Goal: Task Accomplishment & Management: Complete application form

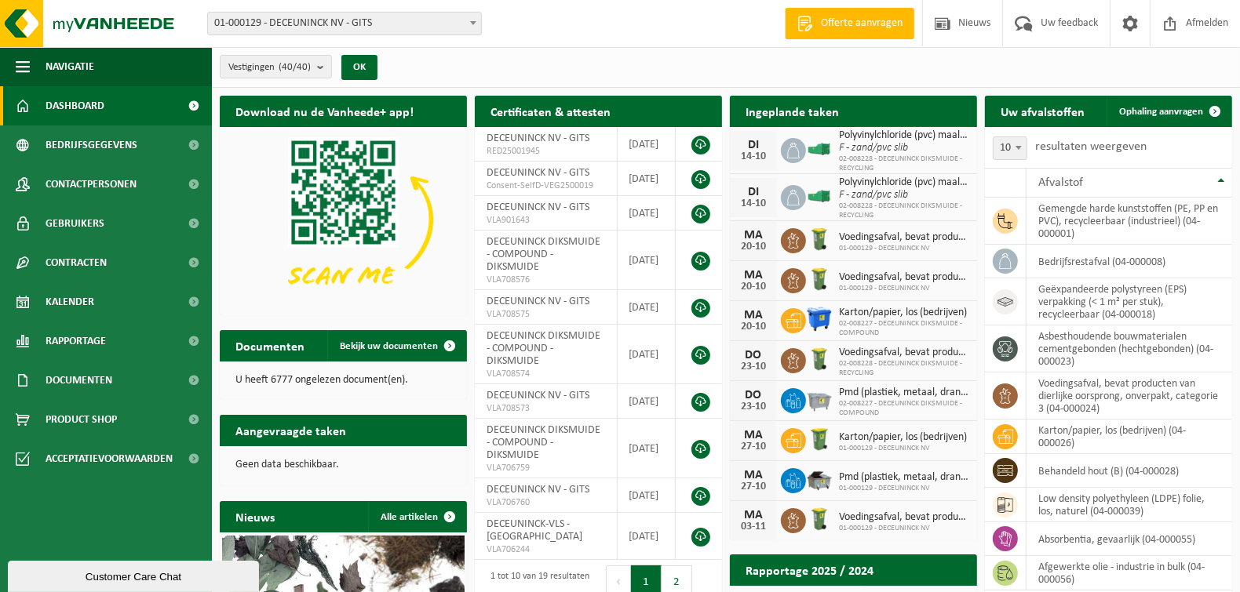
click at [920, 137] on span "Bekijk uw kalender" at bounding box center [907, 142] width 81 height 10
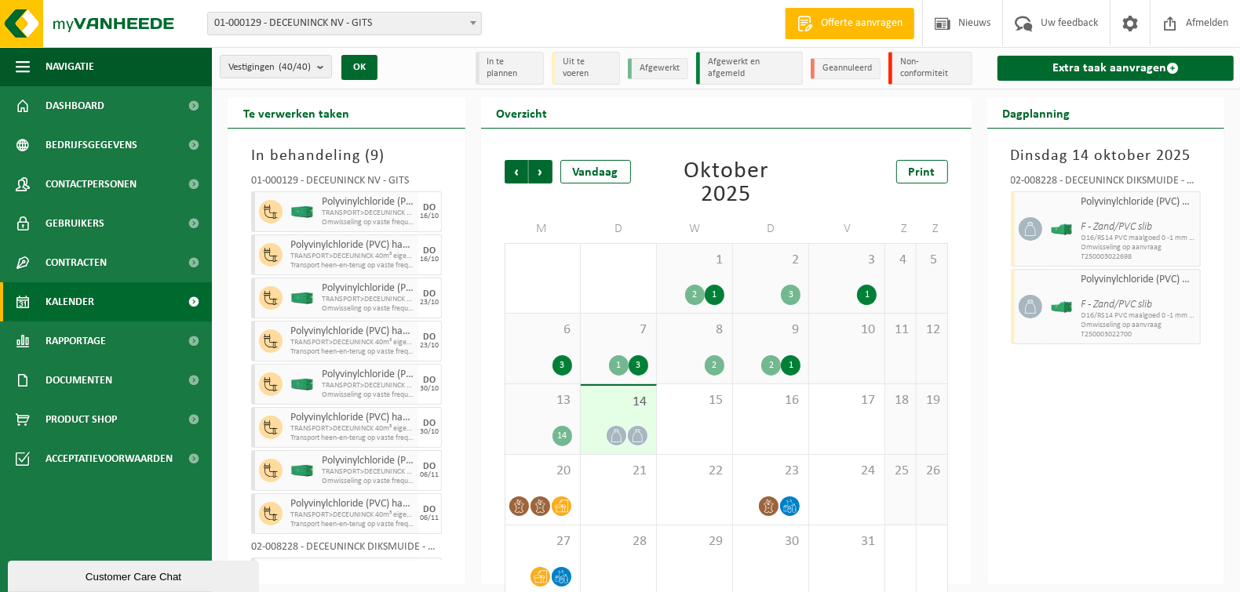
click at [627, 423] on div "14" at bounding box center [618, 420] width 75 height 68
click at [553, 422] on div "13 14" at bounding box center [542, 420] width 75 height 70
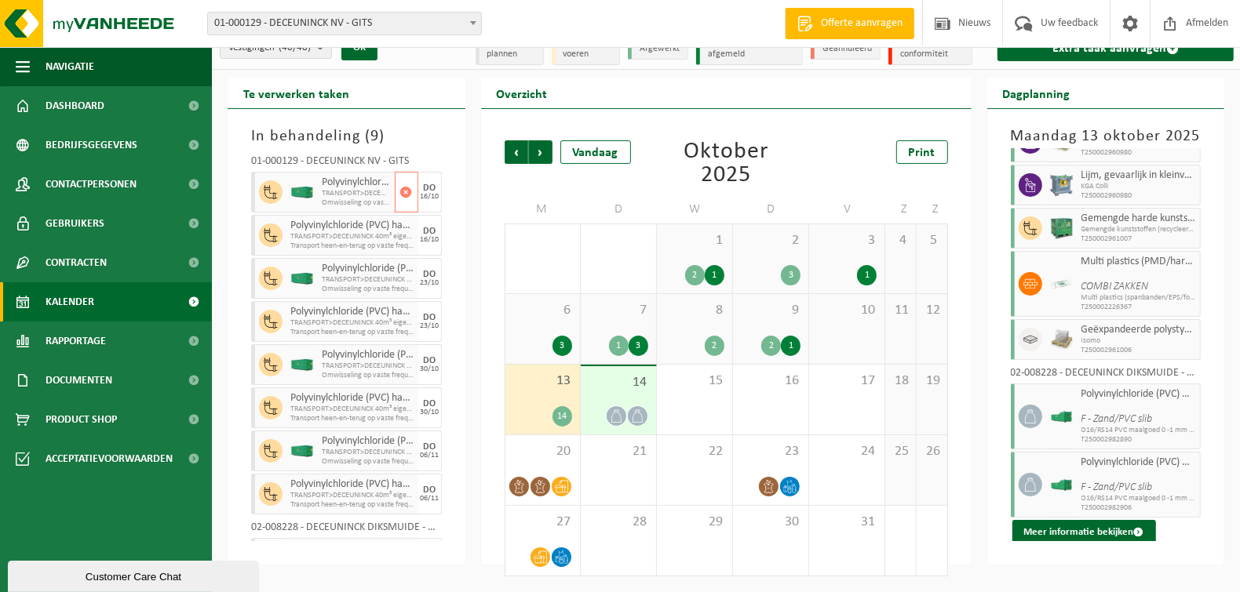
click at [355, 200] on span "Omwisseling op vaste frequentie" at bounding box center [356, 203] width 69 height 9
click at [348, 237] on span "TRANSPORT>DECEUNINCK 40m³ eigendom klant PVC, post-consumer" at bounding box center [340, 236] width 100 height 9
click at [552, 487] on span at bounding box center [562, 487] width 20 height 20
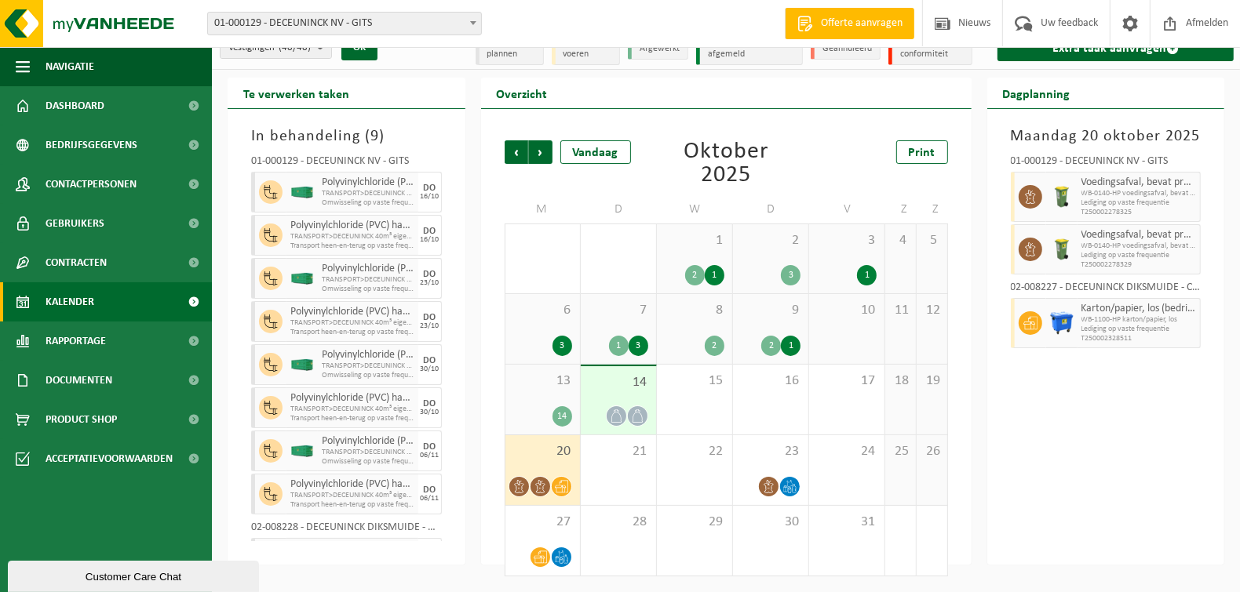
click at [614, 410] on icon at bounding box center [616, 416] width 13 height 13
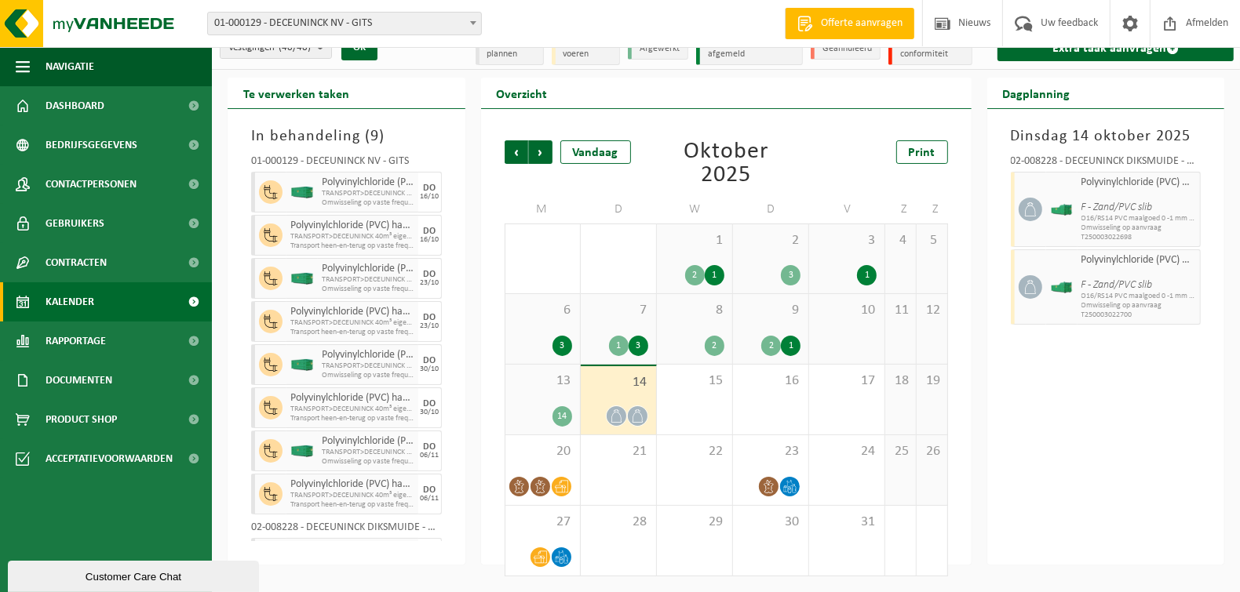
click at [563, 406] on div "14" at bounding box center [562, 416] width 20 height 20
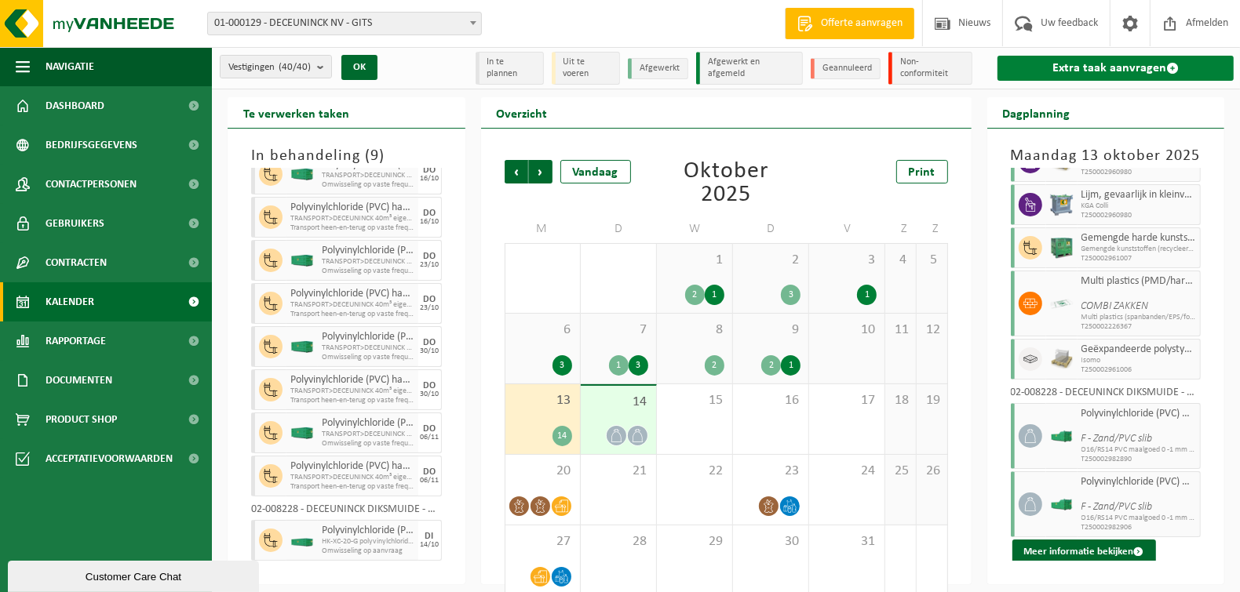
click at [1123, 71] on link "Extra taak aanvragen" at bounding box center [1115, 68] width 236 height 25
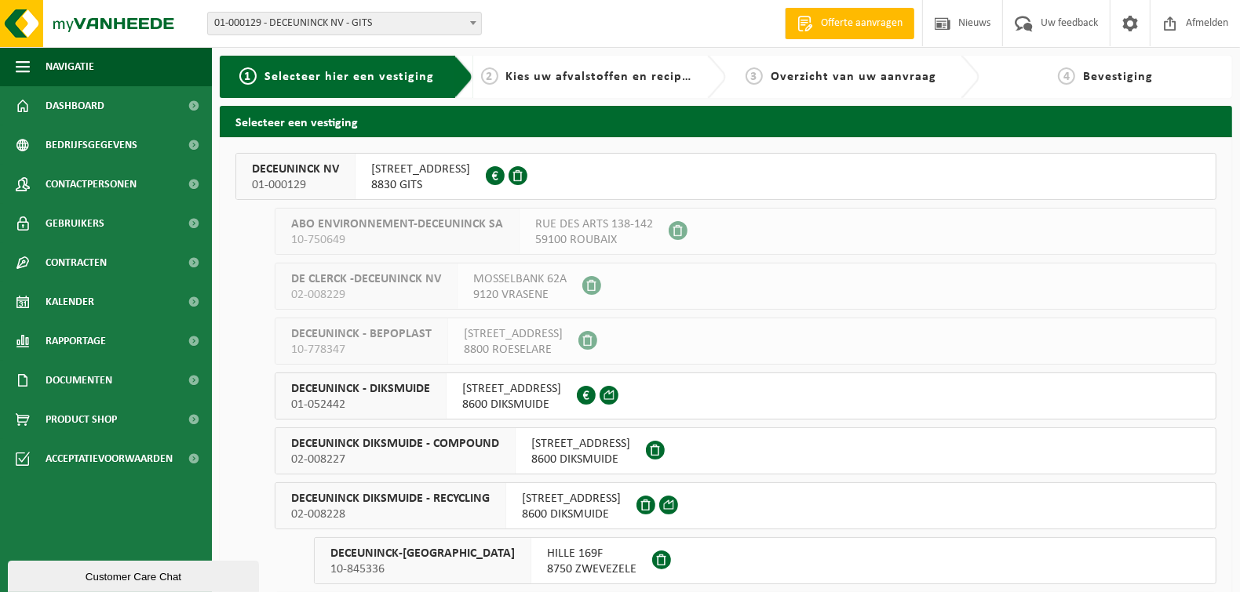
click at [312, 172] on span "DECEUNINCK NV" at bounding box center [295, 170] width 87 height 16
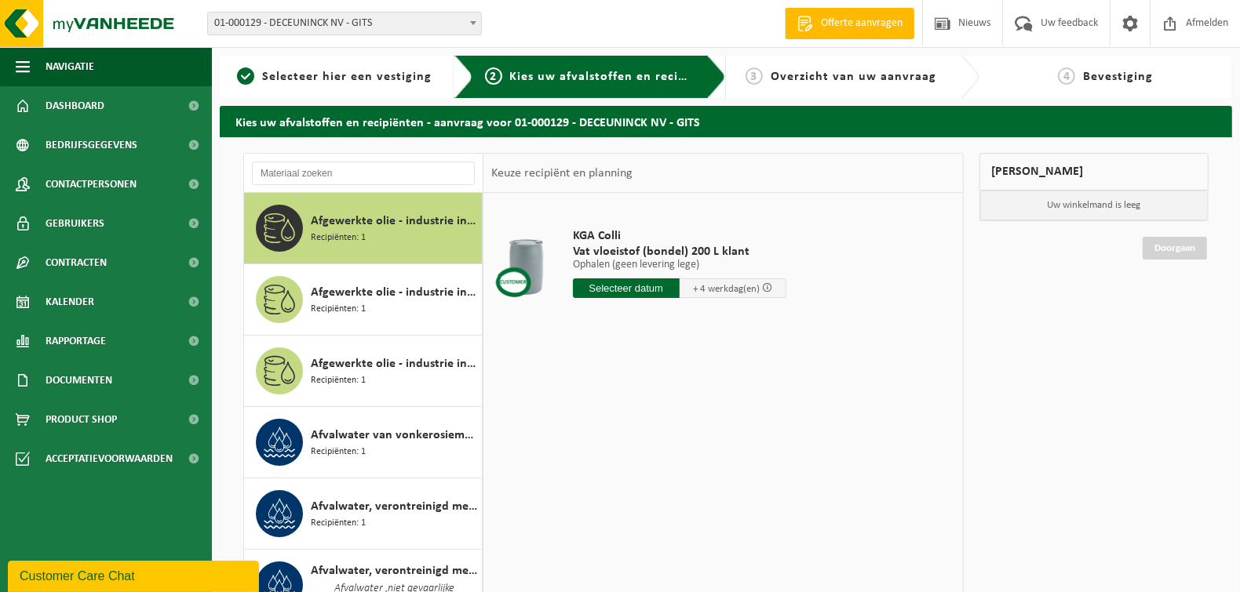
click at [330, 159] on div at bounding box center [363, 173] width 239 height 39
click at [321, 164] on input "text" at bounding box center [363, 174] width 223 height 24
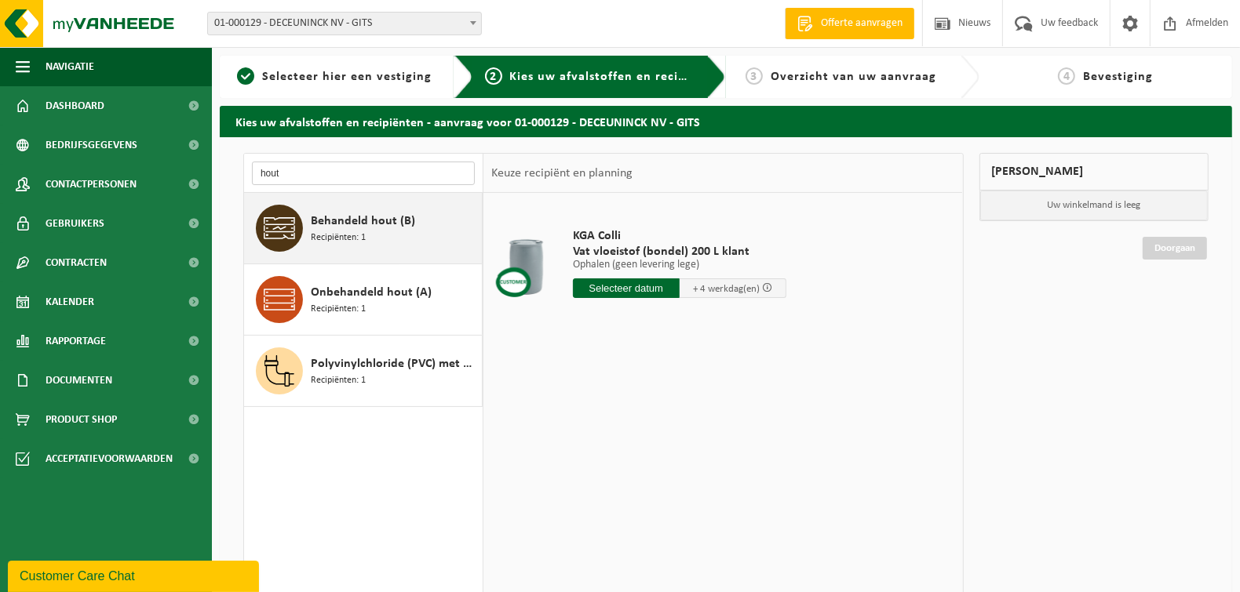
type input "hout"
click at [337, 231] on span "Recipiënten: 1" at bounding box center [338, 238] width 55 height 15
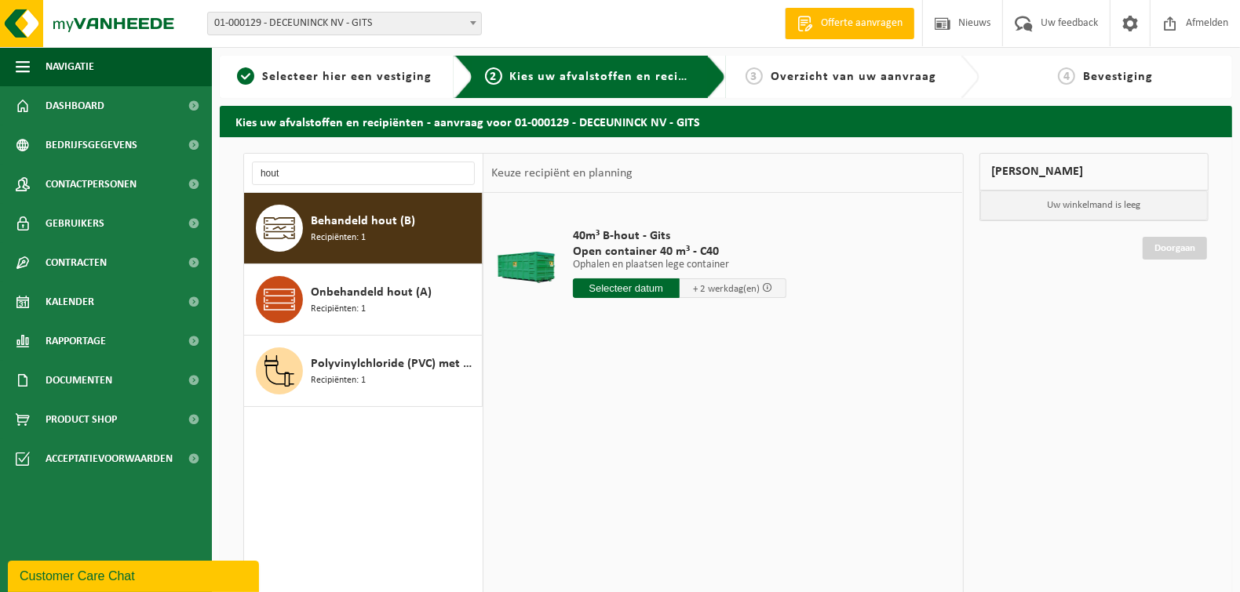
click at [632, 285] on input "text" at bounding box center [626, 289] width 107 height 20
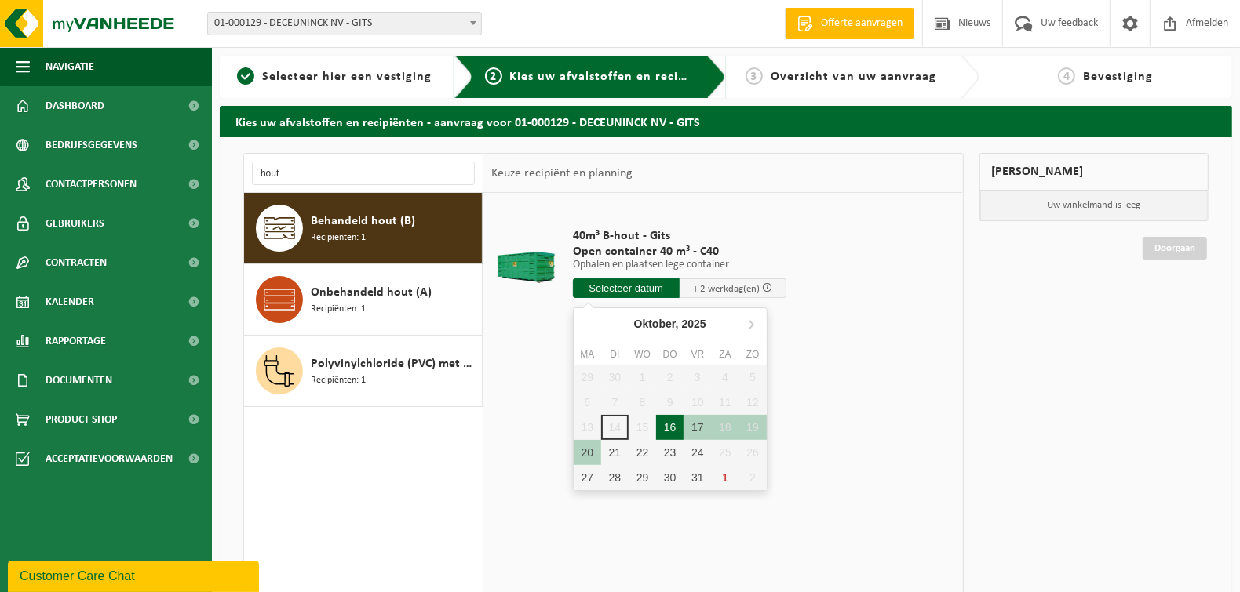
click at [672, 422] on div "16" at bounding box center [669, 427] width 27 height 25
type input "Van 2025-10-16"
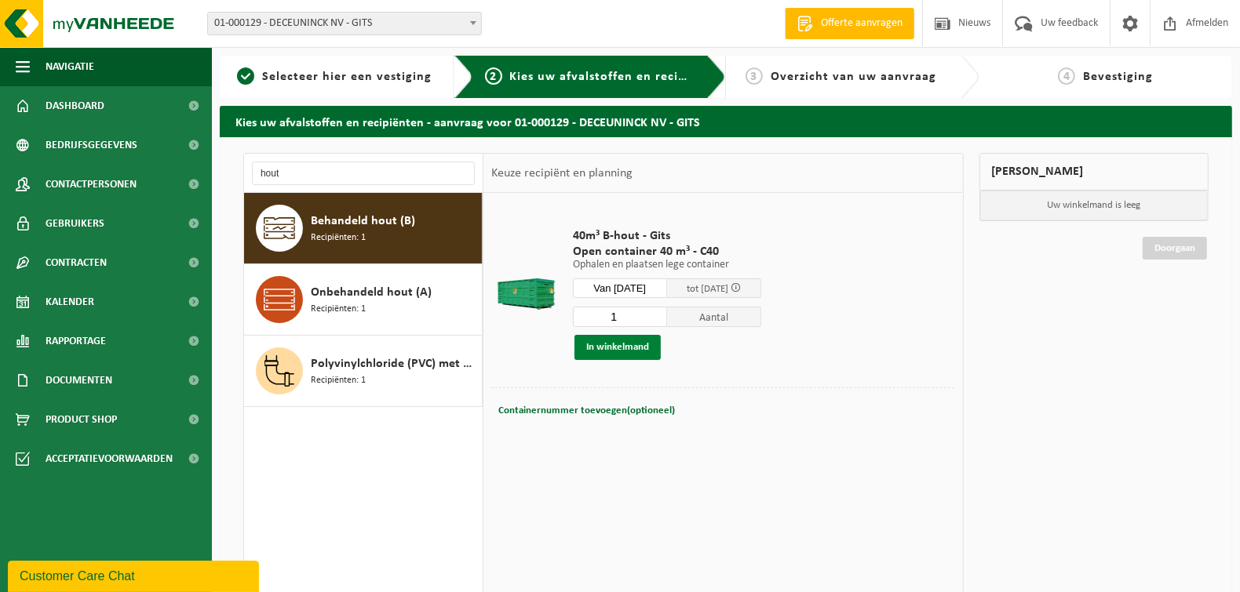
click at [640, 355] on button "In winkelmand" at bounding box center [617, 347] width 86 height 25
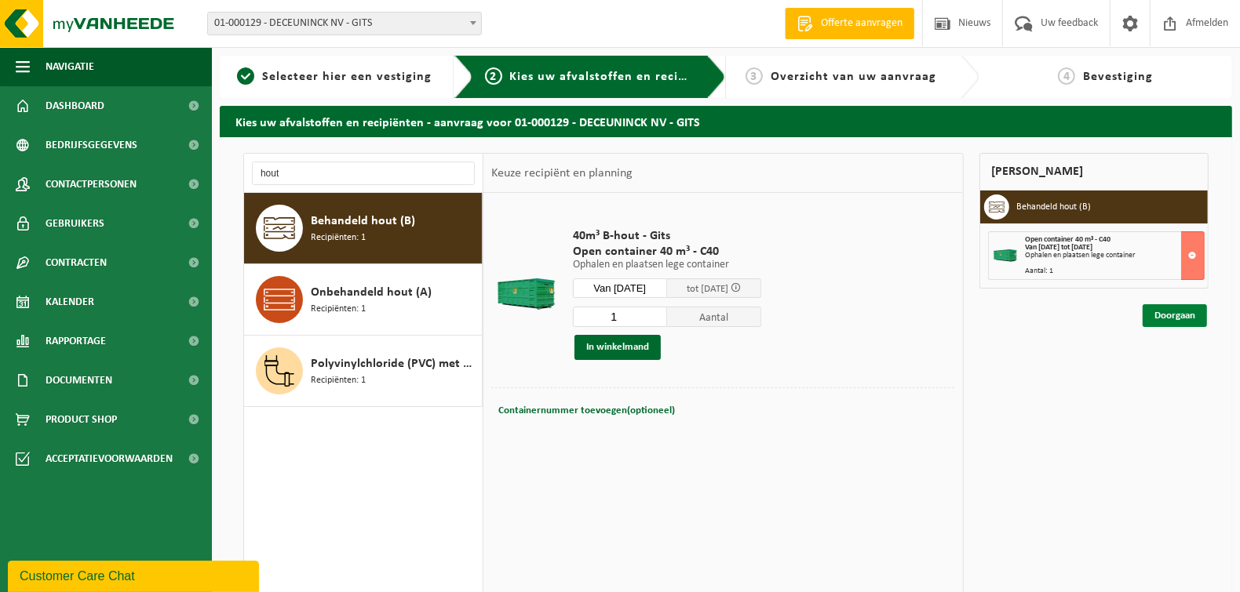
click at [1176, 315] on link "Doorgaan" at bounding box center [1175, 315] width 64 height 23
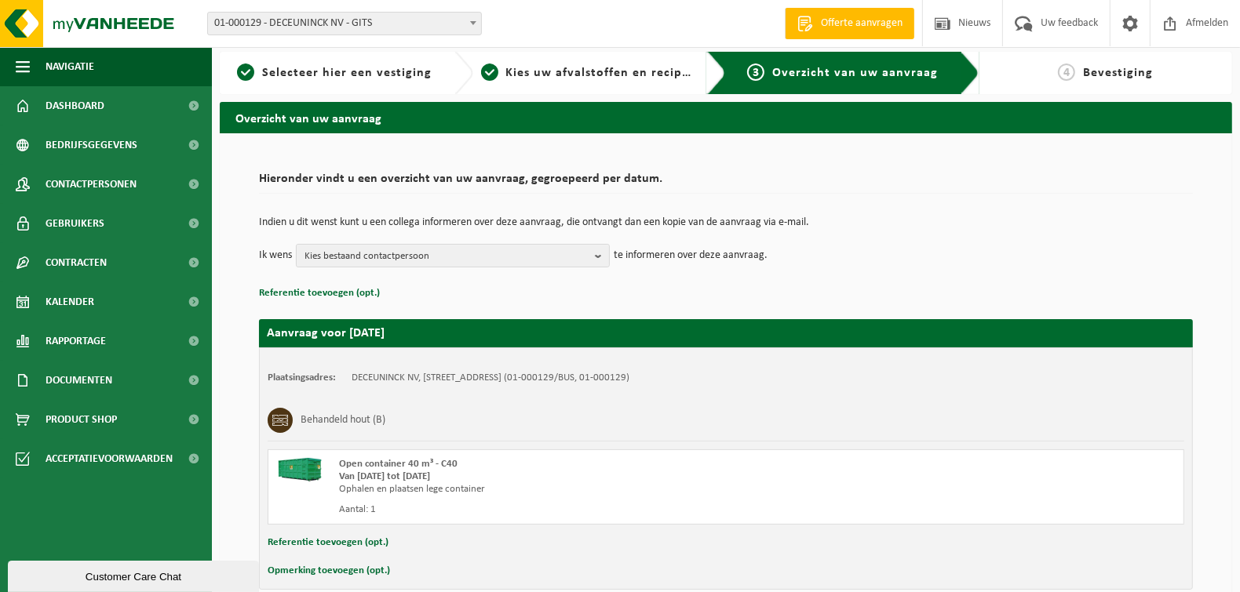
scroll to position [78, 0]
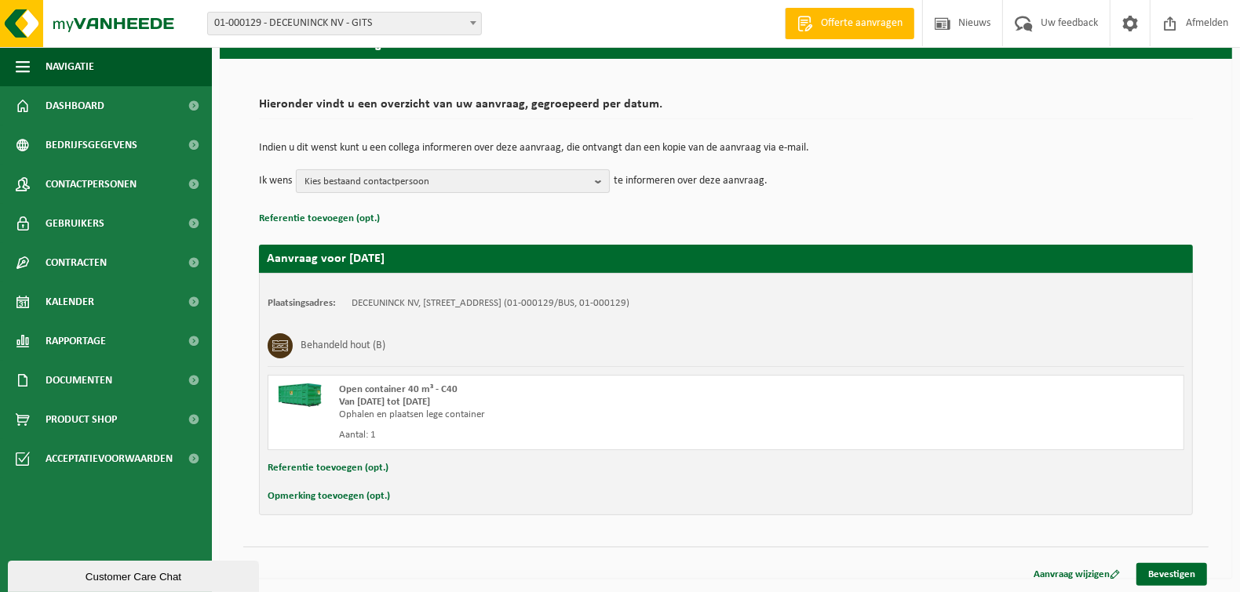
click at [592, 179] on button "Kies bestaand contactpersoon" at bounding box center [453, 181] width 314 height 24
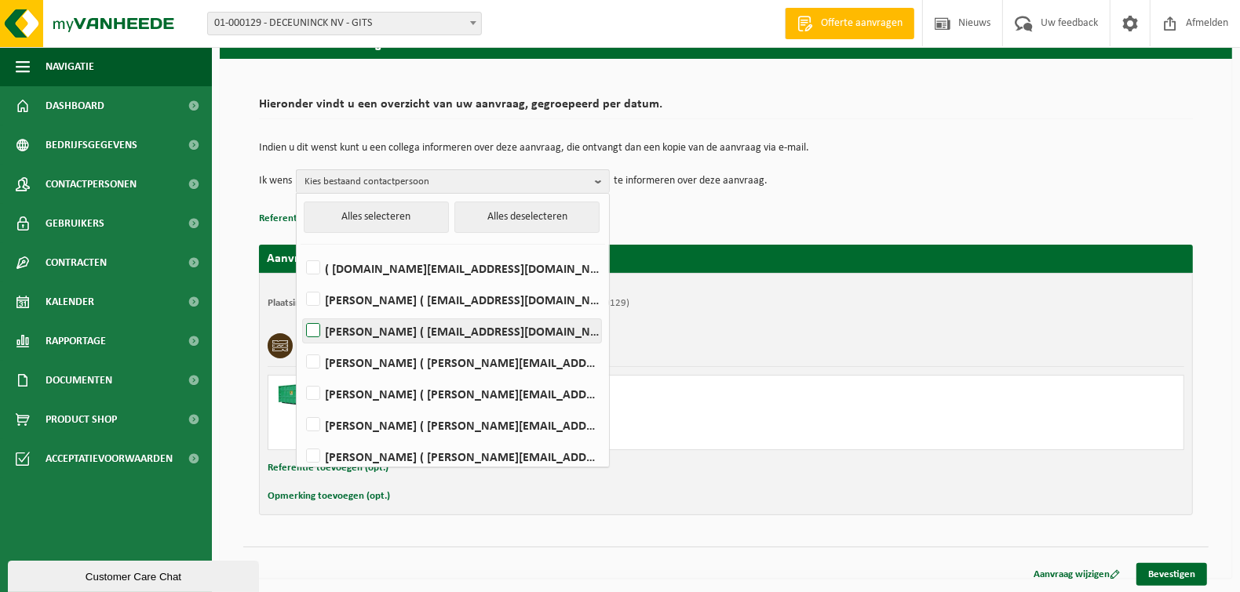
click at [319, 336] on label "LORENZO DE WISPELAERE ( lorenzo.dewispelaere@deceuninck.com )" at bounding box center [452, 331] width 298 height 24
click at [301, 312] on input "LORENZO DE WISPELAERE ( lorenzo.dewispelaere@deceuninck.com )" at bounding box center [300, 311] width 1 height 1
checkbox input "true"
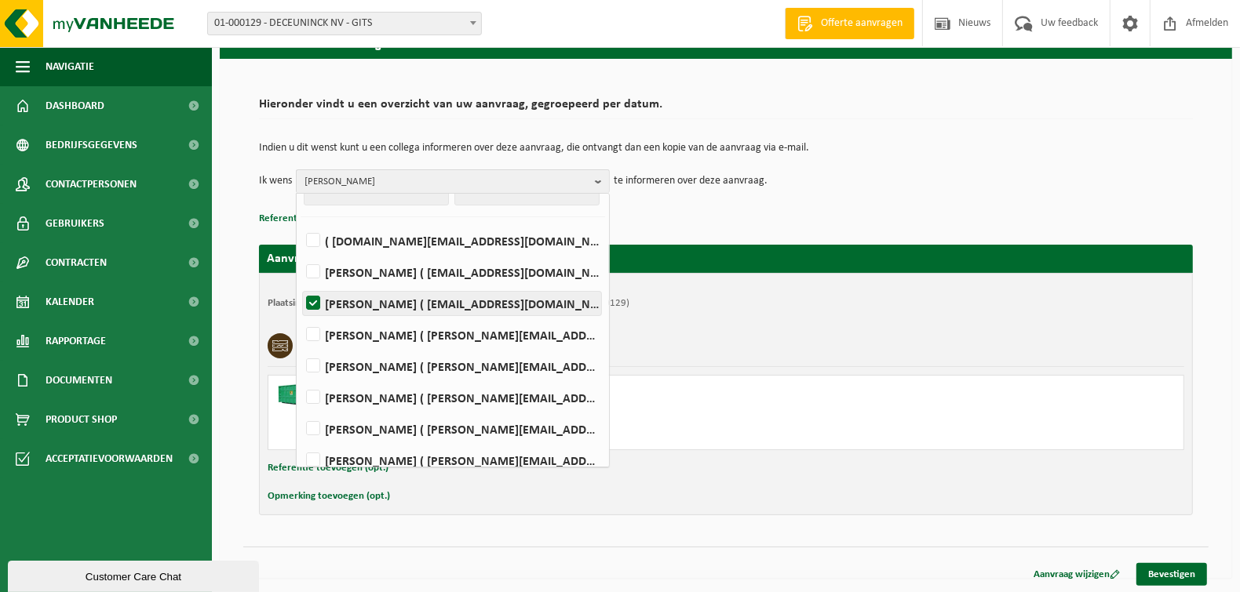
scroll to position [39, 0]
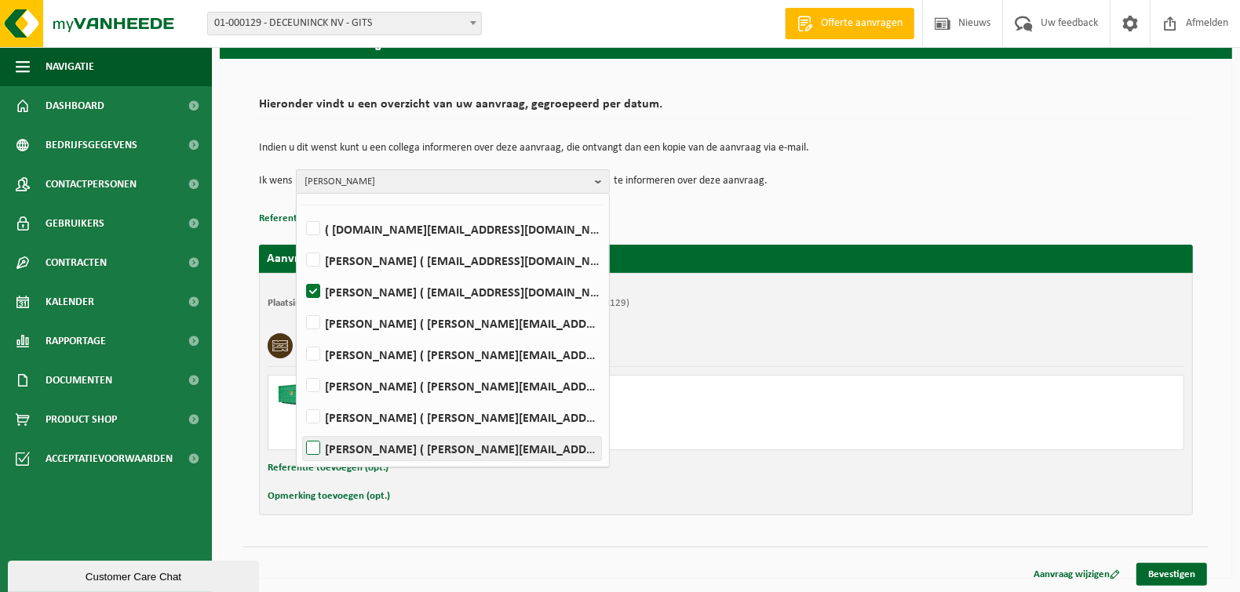
click at [323, 447] on label "PIETER VERZYCK ( pieter.verzyck@deceuninck.com )" at bounding box center [452, 449] width 298 height 24
click at [301, 429] on input "PIETER VERZYCK ( pieter.verzyck@deceuninck.com )" at bounding box center [300, 428] width 1 height 1
checkbox input "true"
click at [1182, 574] on link "Bevestigen" at bounding box center [1171, 574] width 71 height 23
